Goal: Task Accomplishment & Management: Manage account settings

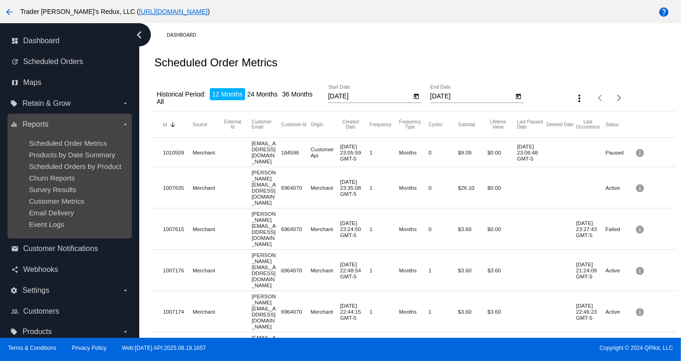
click at [79, 160] on ul "Scheduled Order Metrics Products by Date Summary Scheduled Orders by Product Ch…" at bounding box center [69, 184] width 118 height 104
click at [79, 154] on span "Products by Date Summary" at bounding box center [72, 155] width 86 height 8
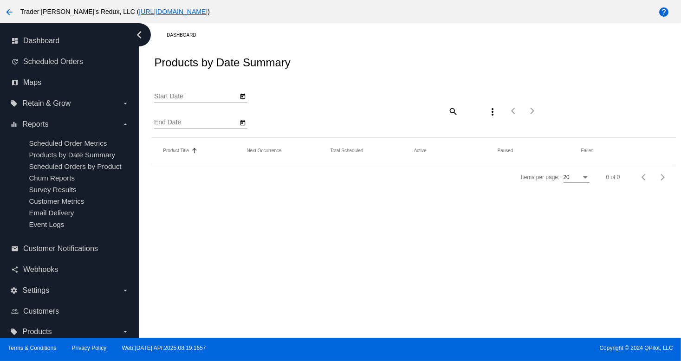
type input "[DATE]"
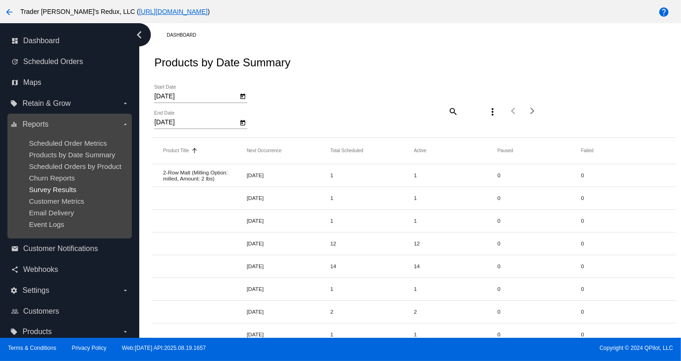
click at [42, 190] on span "Survey Results" at bounding box center [52, 190] width 47 height 8
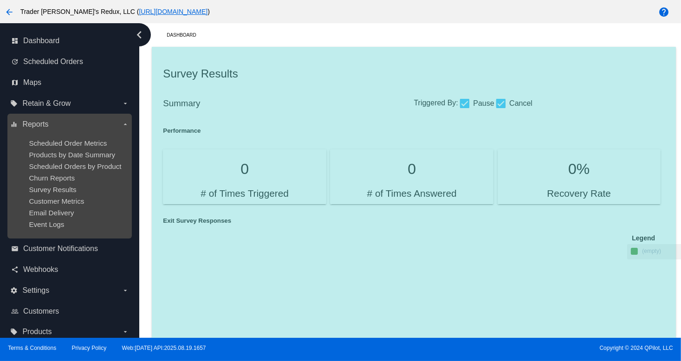
click at [75, 147] on ul "Scheduled Order Metrics Products by Date Summary Scheduled Orders by Product Ch…" at bounding box center [69, 184] width 118 height 104
click at [69, 186] on ul "Scheduled Order Metrics Products by Date Summary Scheduled Orders by Product Ch…" at bounding box center [69, 184] width 118 height 104
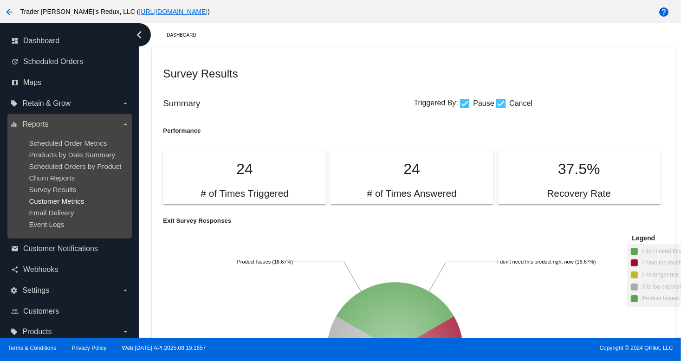
click at [64, 202] on span "Customer Metrics" at bounding box center [56, 201] width 55 height 8
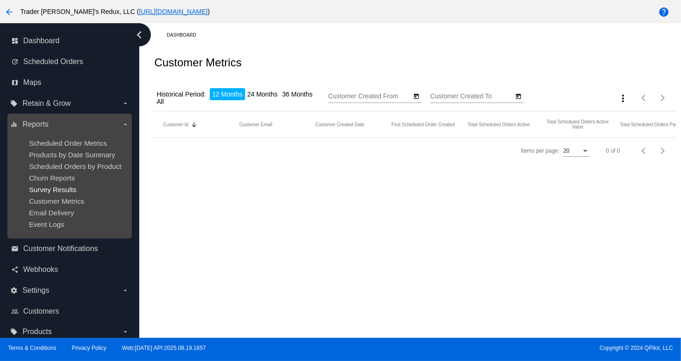
click at [59, 191] on span "Survey Results" at bounding box center [52, 190] width 47 height 8
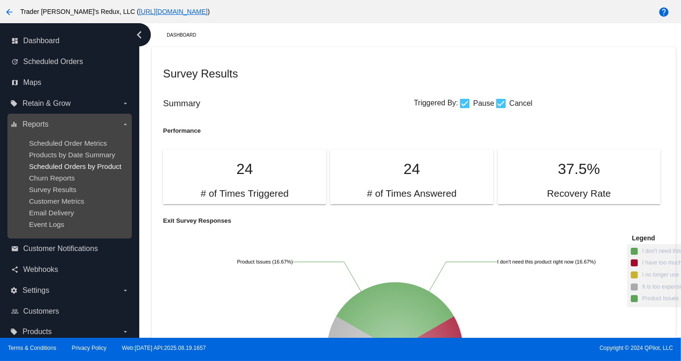
click at [49, 170] on span "Scheduled Orders by Product" at bounding box center [75, 166] width 92 height 8
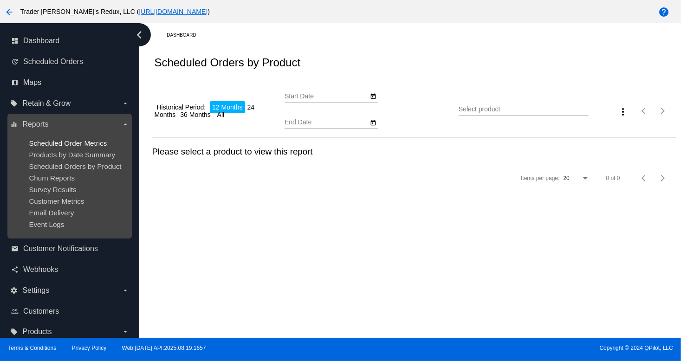
type input "[DATE]"
click at [68, 140] on span "Scheduled Order Metrics" at bounding box center [68, 143] width 78 height 8
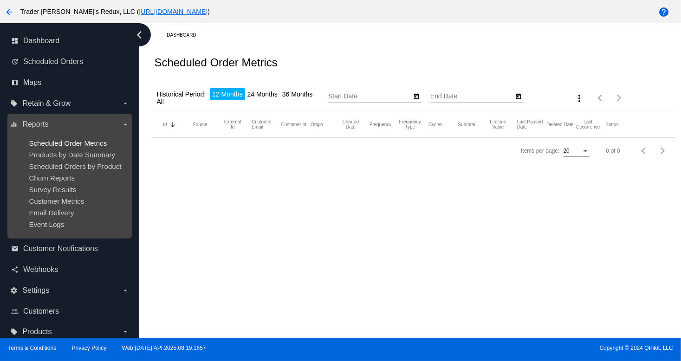
click at [68, 140] on span "Scheduled Order Metrics" at bounding box center [68, 143] width 78 height 8
type input "[DATE]"
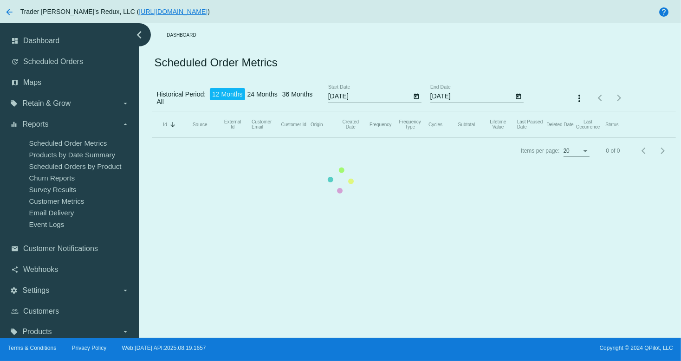
click at [152, 138] on mat-table "Id Sorted by Id descending Source External Id Customer Email Customer Id Origin…" at bounding box center [413, 124] width 523 height 26
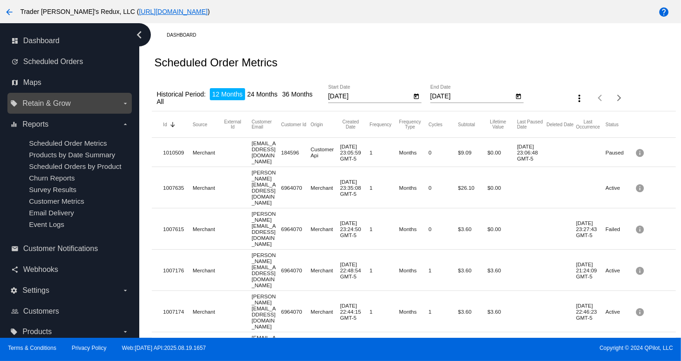
click at [62, 98] on label "local_offer Retain & Grow arrow_drop_down" at bounding box center [69, 103] width 118 height 15
click at [0, 0] on input "local_offer Retain & Grow arrow_drop_down" at bounding box center [0, 0] width 0 height 0
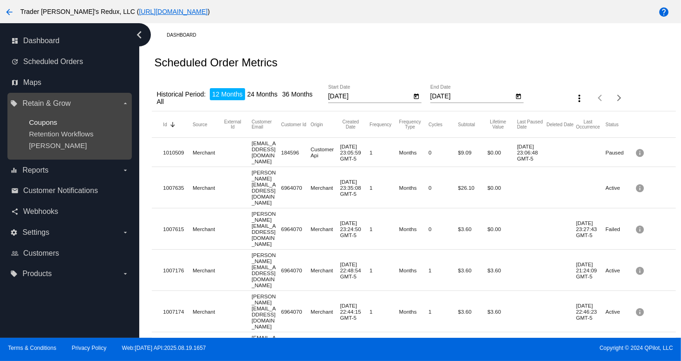
click at [54, 121] on span "Coupons" at bounding box center [43, 122] width 28 height 8
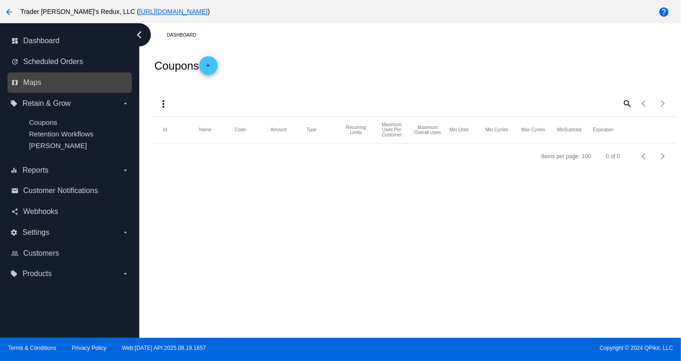
click at [42, 84] on link "map Maps" at bounding box center [70, 82] width 118 height 15
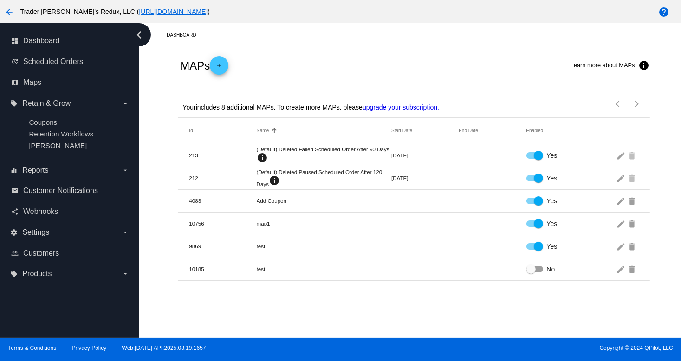
click at [39, 67] on link "update Scheduled Orders" at bounding box center [70, 61] width 118 height 15
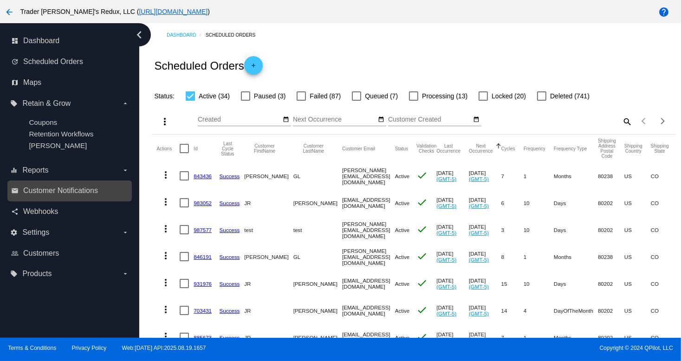
click at [89, 197] on link "email Customer Notifications" at bounding box center [70, 190] width 118 height 15
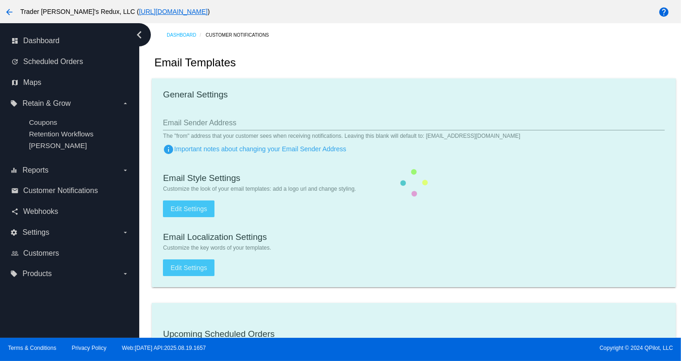
checkbox input "true"
type input "1"
checkbox input "true"
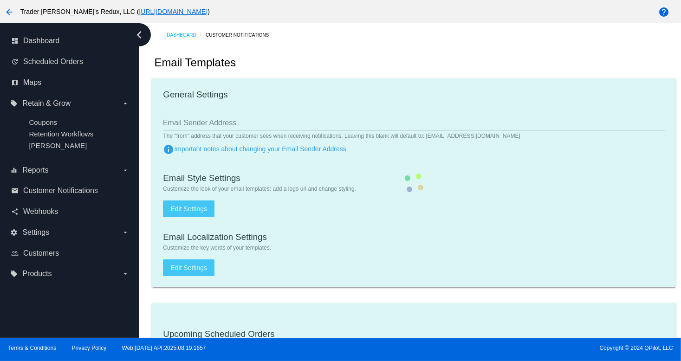
checkbox input "true"
type input "[EMAIL_ADDRESS][DOMAIN_NAME]"
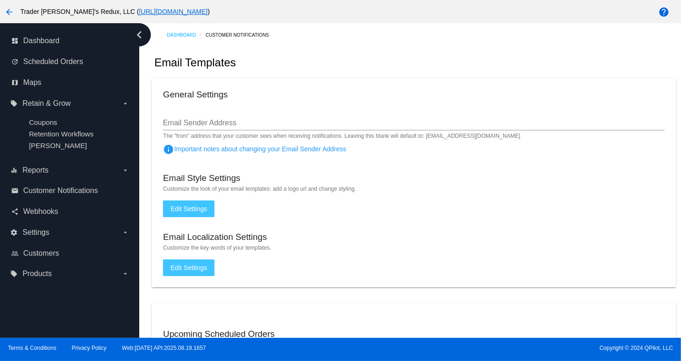
click at [64, 222] on div "share Webhooks" at bounding box center [69, 211] width 124 height 21
click at [39, 231] on span "Settings" at bounding box center [35, 232] width 27 height 8
click at [0, 0] on input "settings Settings arrow_drop_down" at bounding box center [0, 0] width 0 height 0
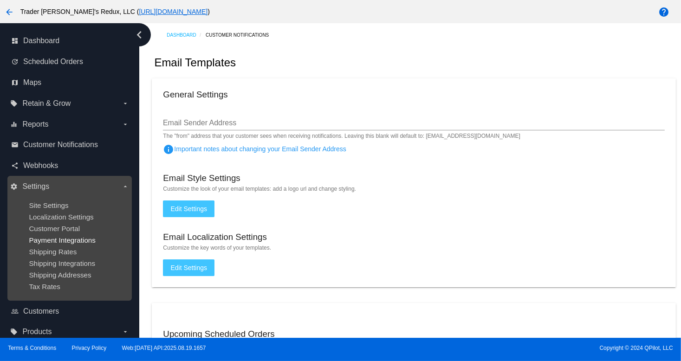
click at [47, 244] on span "Payment Integrations" at bounding box center [62, 240] width 67 height 8
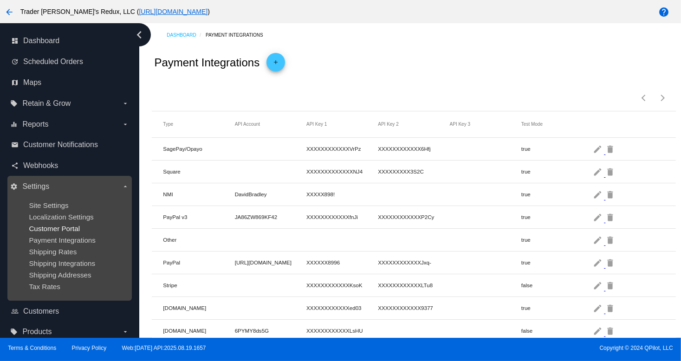
click at [45, 231] on div "dashboard Dashboard update Scheduled Orders map Maps local_offer Retain & Grow …" at bounding box center [340, 180] width 681 height 315
click at [56, 214] on span "Localization Settings" at bounding box center [61, 217] width 64 height 8
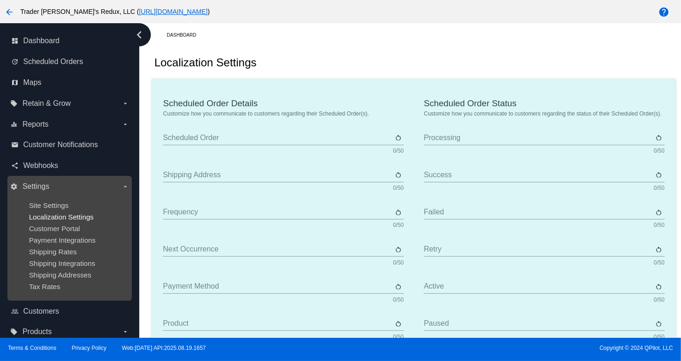
type input "Scheduled Order"
type input "Shipping address"
type input "Frequency"
type input "Next occurrence"
type input "Payment method"
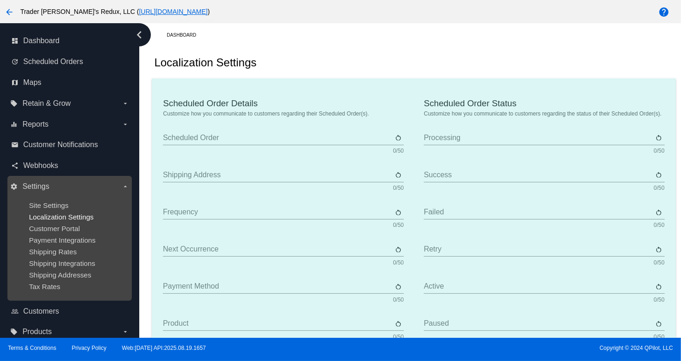
type input "Product"
type input "Quantity"
type input "Price"
type input "Out of stock"
type input "Subtotal"
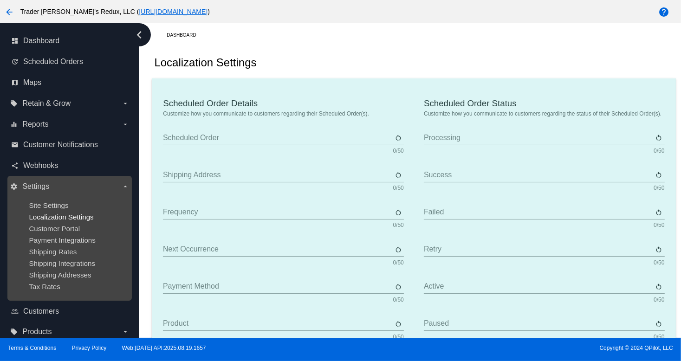
type input "Shipping"
type input "Tax"
type input "TBD"
type input "Total"
type input "No payment method"
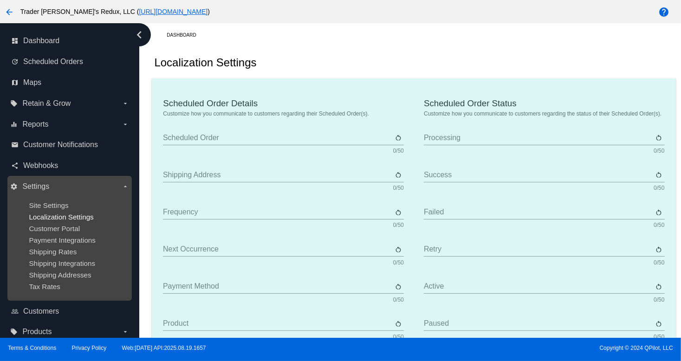
type input "Subscribe"
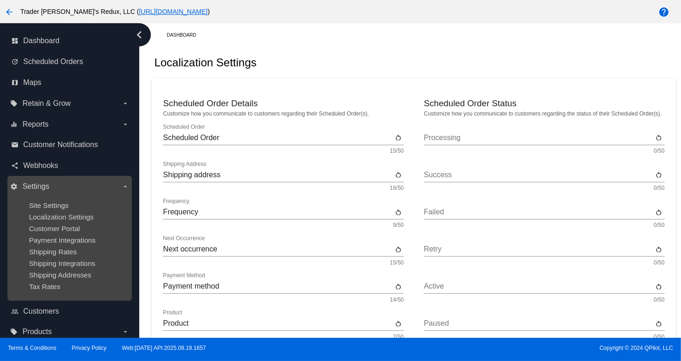
click at [79, 197] on ul "Site Settings Localization Settings Customer Portal Payment Integrations Shippi…" at bounding box center [69, 246] width 118 height 104
click at [42, 210] on ul "Site Settings Localization Settings Customer Portal Payment Integrations Shippi…" at bounding box center [69, 246] width 118 height 104
click at [41, 206] on span "Site Settings" at bounding box center [48, 205] width 39 height 8
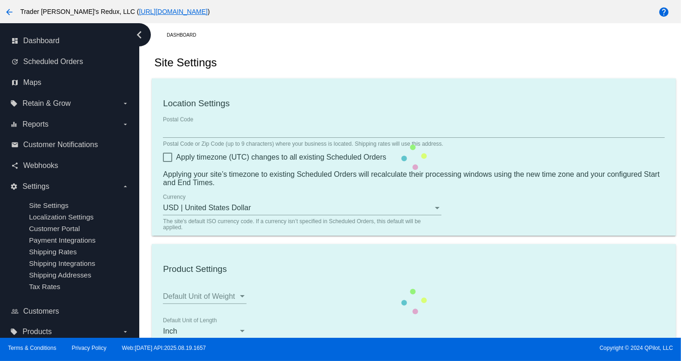
type input "80034"
checkbox input "true"
type input "09:00"
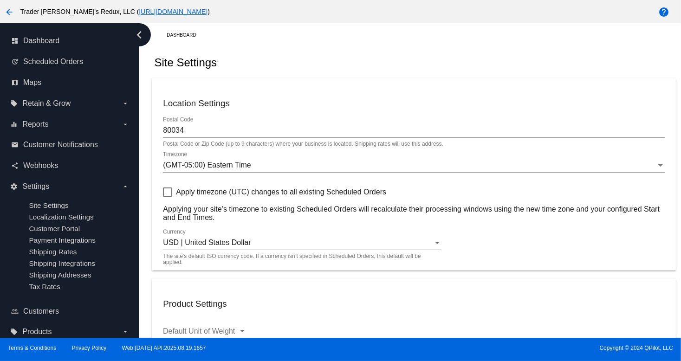
checkbox input "true"
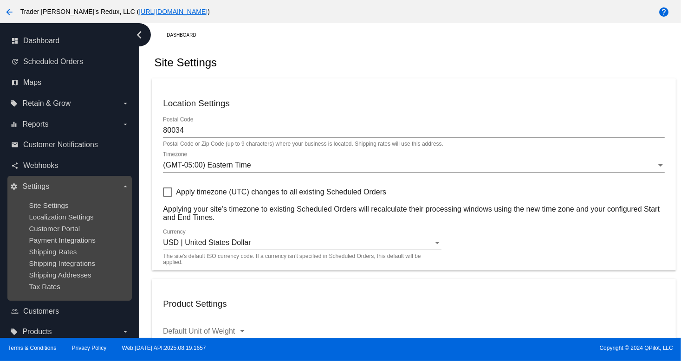
click at [46, 199] on ul "Site Settings Localization Settings Customer Portal Payment Integrations Shippi…" at bounding box center [69, 246] width 118 height 104
click at [46, 203] on span "Site Settings" at bounding box center [48, 205] width 39 height 8
click at [52, 246] on ul "Site Settings Localization Settings Customer Portal Payment Integrations Shippi…" at bounding box center [69, 246] width 118 height 104
click at [58, 220] on span "Localization Settings" at bounding box center [61, 217] width 64 height 8
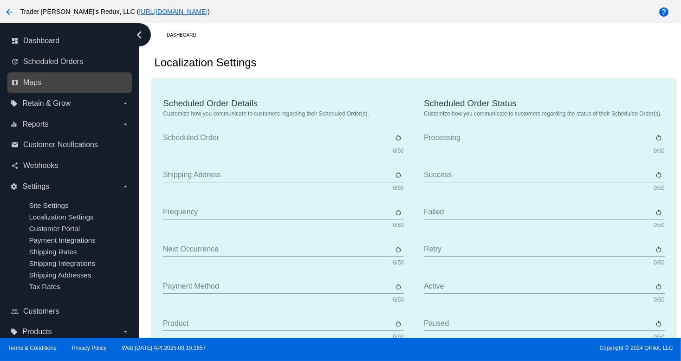
type input "Scheduled Order"
type input "Shipping address"
type input "Frequency"
type input "Next occurrence"
type input "Payment method"
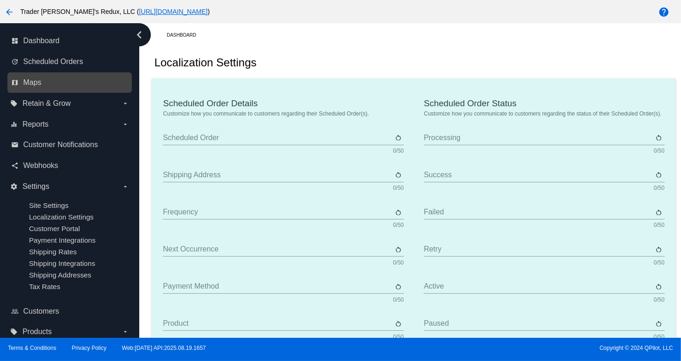
type input "Product"
type input "Quantity"
type input "Price"
type input "Out of stock"
type input "Subtotal"
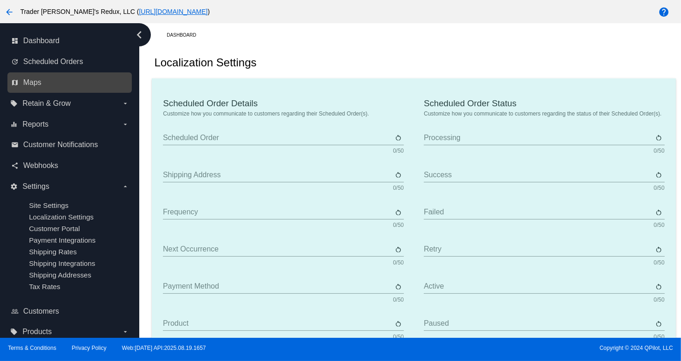
type input "Shipping"
type input "Tax"
type input "TBD"
type input "Total"
type input "No payment method"
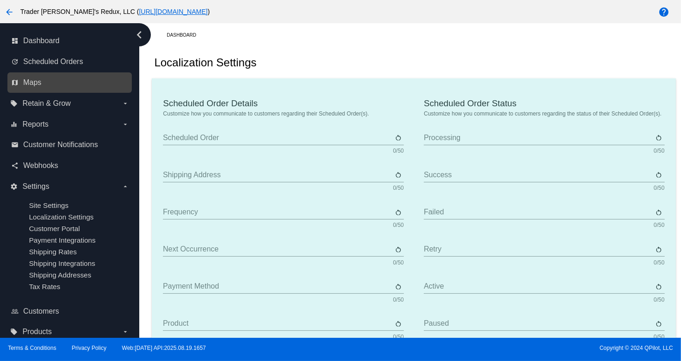
type input "Subscribe"
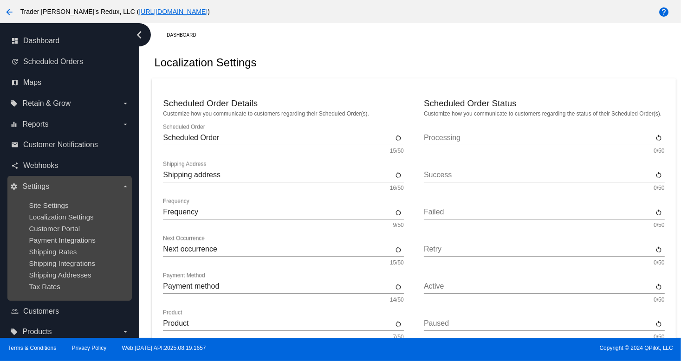
click at [28, 208] on ul "Site Settings Localization Settings Customer Portal Payment Integrations Shippi…" at bounding box center [69, 246] width 118 height 104
click at [43, 216] on span "Localization Settings" at bounding box center [61, 217] width 64 height 8
click at [50, 208] on span "Site Settings" at bounding box center [48, 205] width 39 height 8
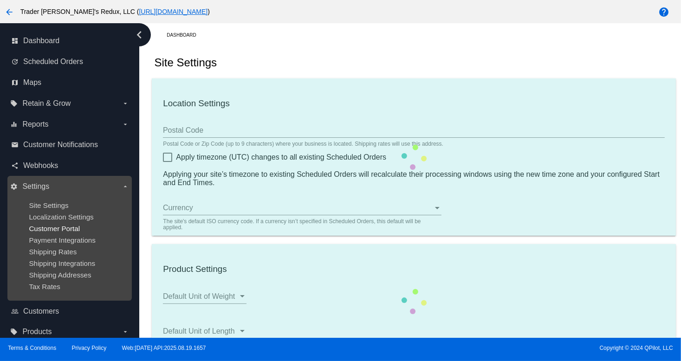
click at [59, 228] on span "Customer Portal" at bounding box center [54, 229] width 51 height 8
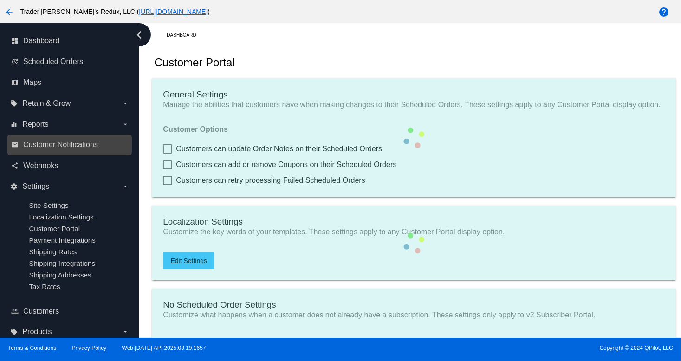
checkbox input "true"
type input "Create a Subscription"
type input "[URL][DOMAIN_NAME]"
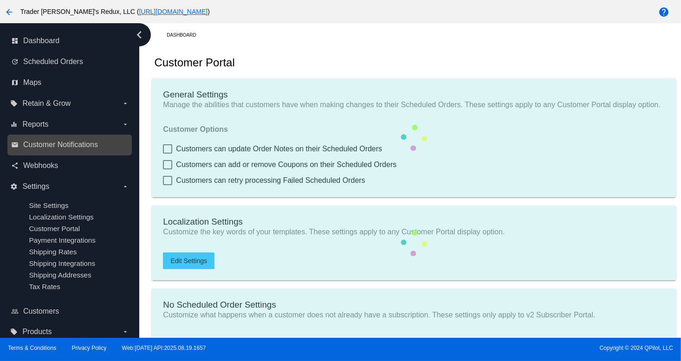
checkbox input "true"
type input "1"
type input "20"
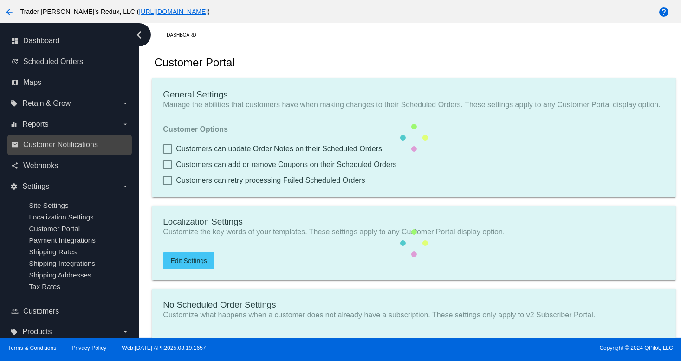
type input "500"
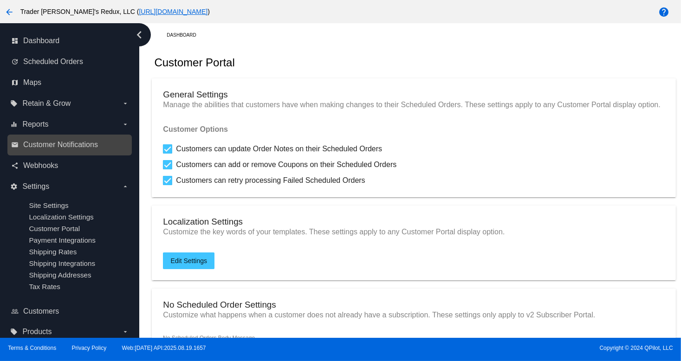
click at [22, 138] on link "email Customer Notifications" at bounding box center [70, 144] width 118 height 15
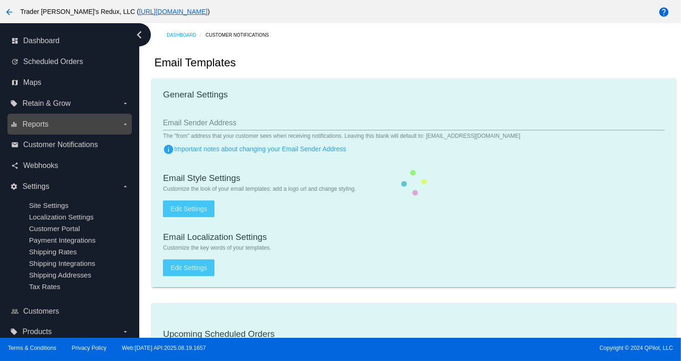
checkbox input "true"
type input "1"
checkbox input "true"
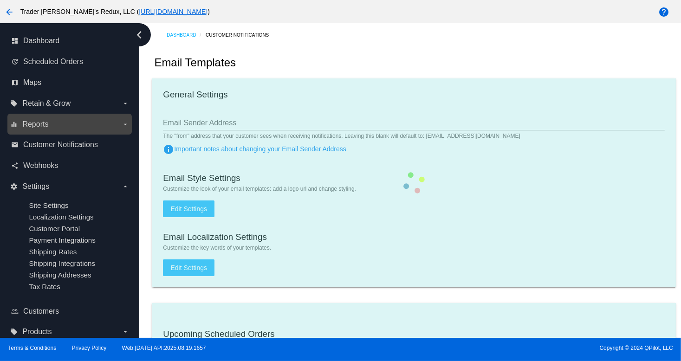
checkbox input "true"
type input "[EMAIL_ADDRESS][DOMAIN_NAME]"
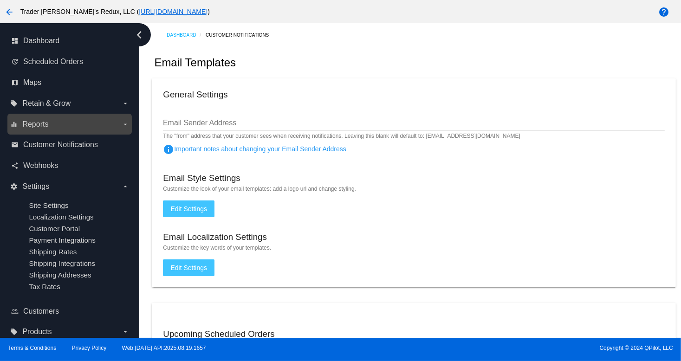
click at [34, 128] on span "Reports" at bounding box center [35, 124] width 26 height 8
click at [0, 0] on input "equalizer Reports arrow_drop_down" at bounding box center [0, 0] width 0 height 0
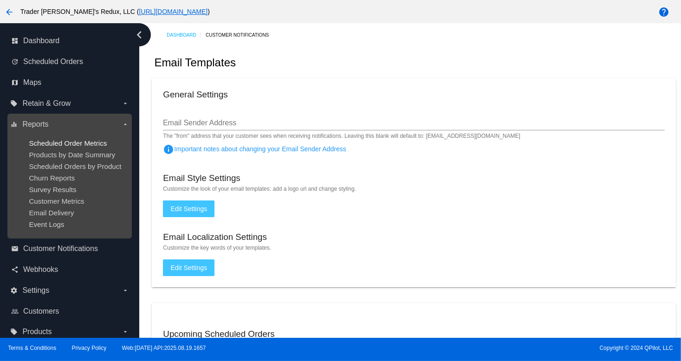
click at [42, 142] on span "Scheduled Order Metrics" at bounding box center [68, 143] width 78 height 8
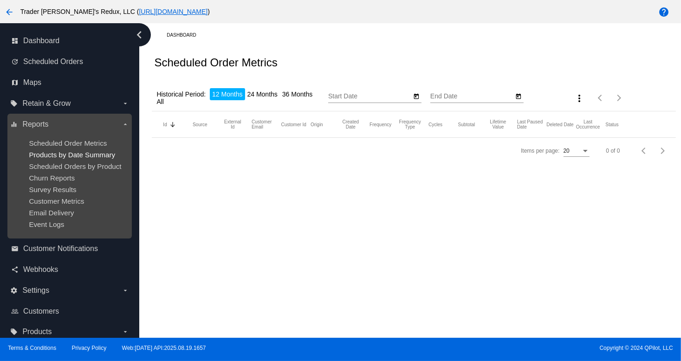
type input "[DATE]"
click at [47, 157] on div "dashboard Dashboard update Scheduled Orders map Maps local_offer Retain & Grow …" at bounding box center [340, 180] width 681 height 315
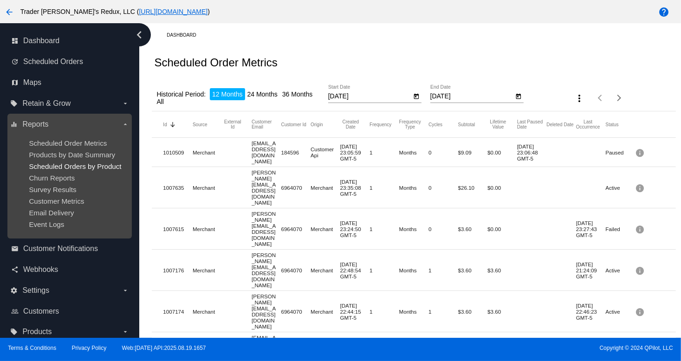
click at [58, 164] on span "Scheduled Orders by Product" at bounding box center [75, 166] width 92 height 8
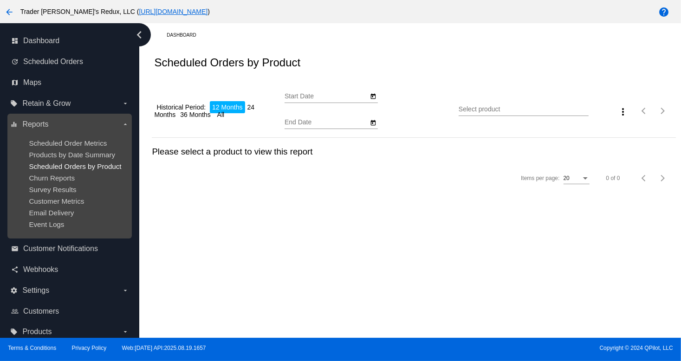
type input "[DATE]"
click at [60, 179] on span "Churn Reports" at bounding box center [52, 178] width 46 height 8
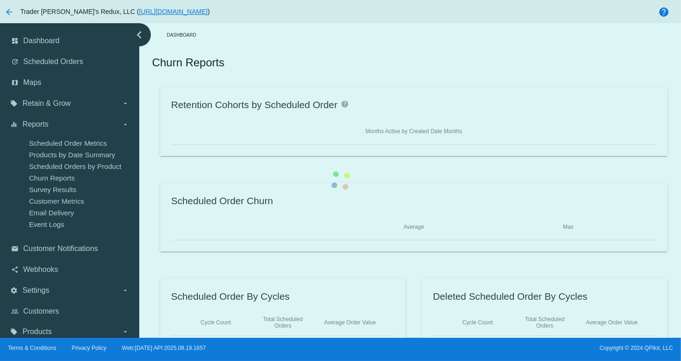
click at [152, 191] on div "Retention Cohorts by Scheduled Order help Months Active by Created Date Months …" at bounding box center [413, 217] width 523 height 260
click at [152, 203] on div "Retention Cohorts by Scheduled Order help Months Active by Created Date Months …" at bounding box center [413, 217] width 523 height 260
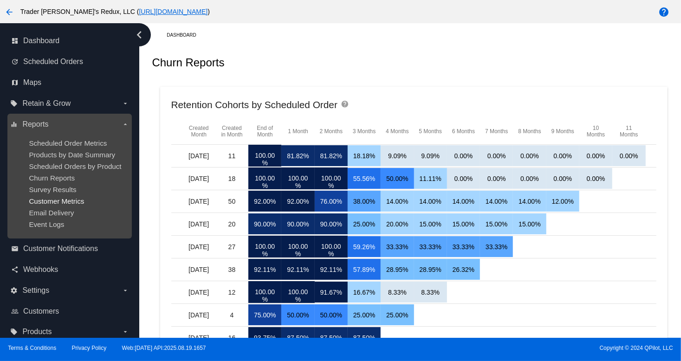
click at [64, 205] on span "Customer Metrics" at bounding box center [56, 201] width 55 height 8
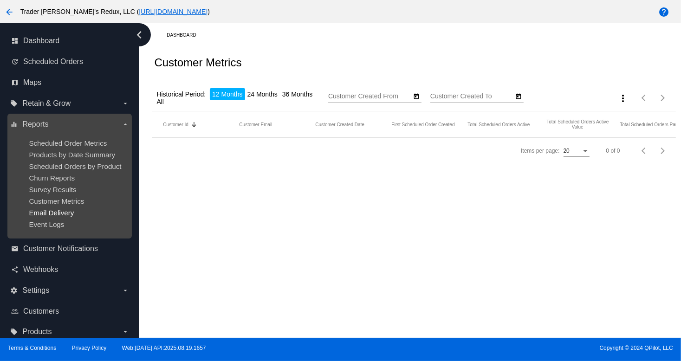
type input "[DATE]"
click at [152, 138] on mat-table "Customer Id Sorted by CustomerId descending Customer Email Customer Created Dat…" at bounding box center [413, 124] width 523 height 26
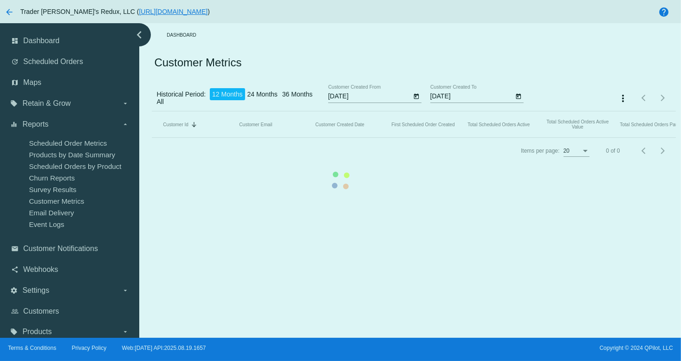
click at [152, 138] on mat-table "Customer Id Sorted by CustomerId descending Customer Email Customer Created Dat…" at bounding box center [413, 124] width 523 height 26
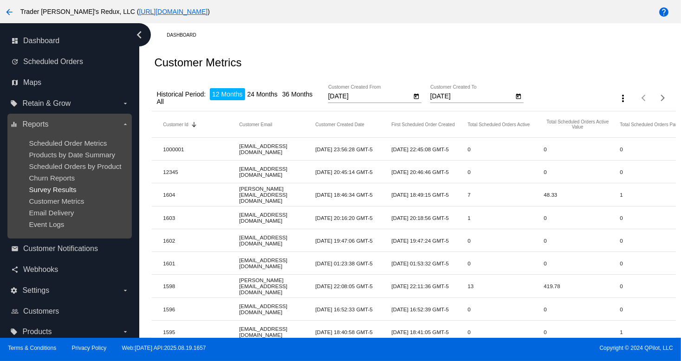
click at [73, 190] on span "Survey Results" at bounding box center [52, 190] width 47 height 8
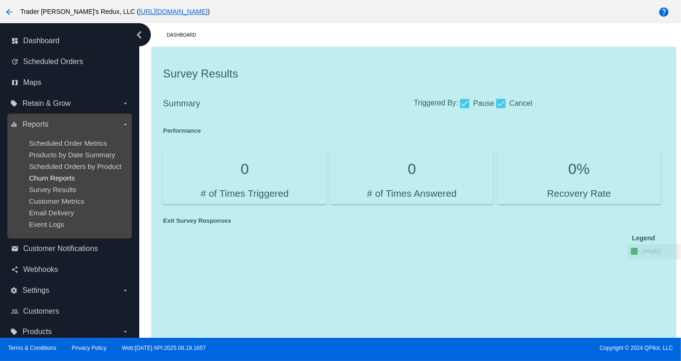
click at [47, 179] on span "Churn Reports" at bounding box center [52, 178] width 46 height 8
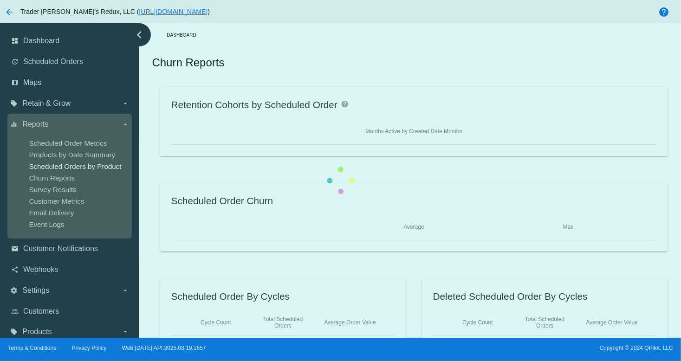
click at [65, 162] on div "dashboard Dashboard update Scheduled Orders map Maps local_offer Retain & Grow …" at bounding box center [340, 180] width 681 height 315
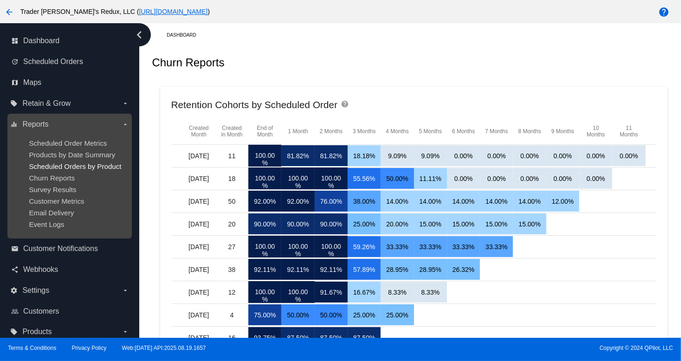
click at [106, 170] on span "Scheduled Orders by Product" at bounding box center [75, 166] width 92 height 8
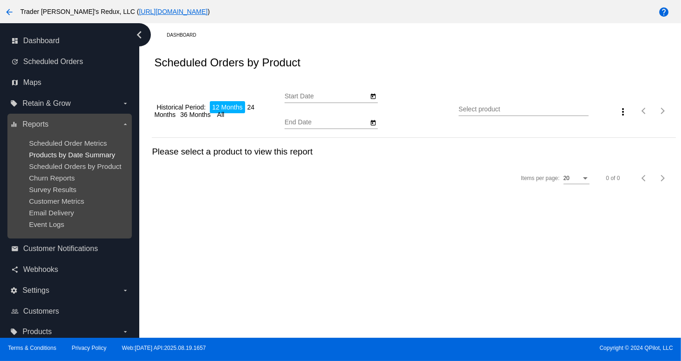
click at [104, 155] on span "Products by Date Summary" at bounding box center [72, 155] width 86 height 8
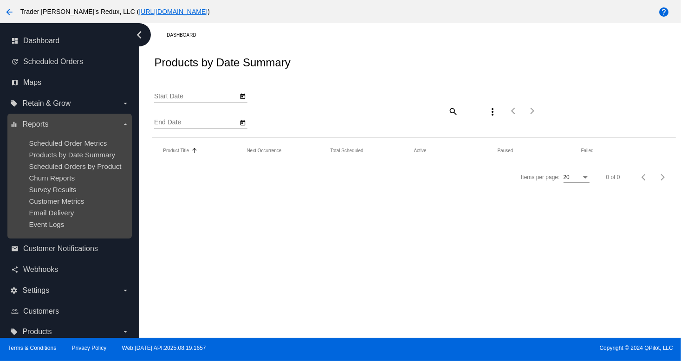
click at [80, 179] on div "Churn Reports" at bounding box center [77, 178] width 96 height 8
type input "[DATE]"
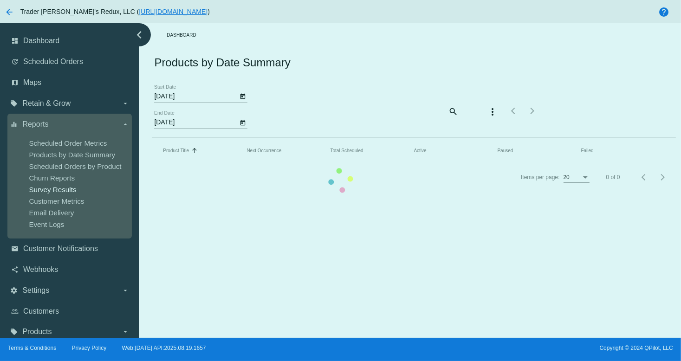
click at [152, 164] on mat-table "Product Title Sorted by Title ascending Next Occurrence Total Scheduled Active …" at bounding box center [413, 151] width 523 height 26
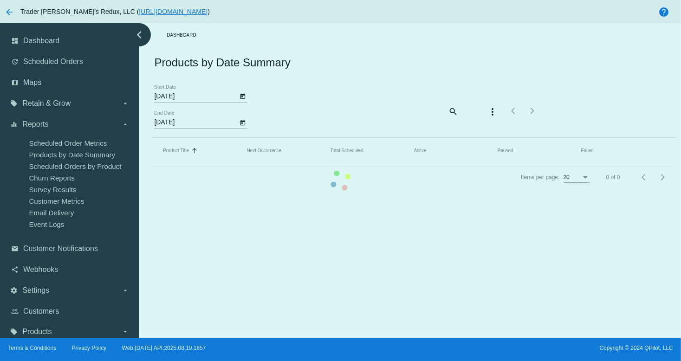
click at [152, 164] on mat-table "Product Title Sorted by Title ascending Next Occurrence Total Scheduled Active …" at bounding box center [413, 151] width 523 height 26
